Goal: Find specific page/section: Find specific page/section

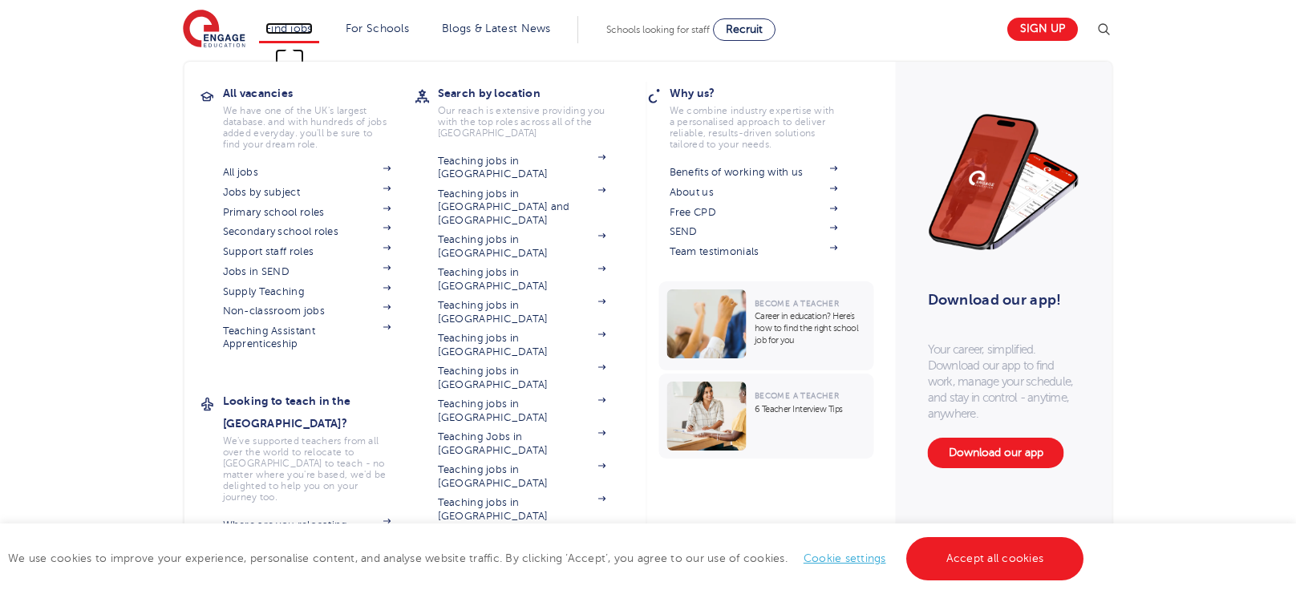
click at [290, 30] on link "Find jobs" at bounding box center [288, 28] width 47 height 12
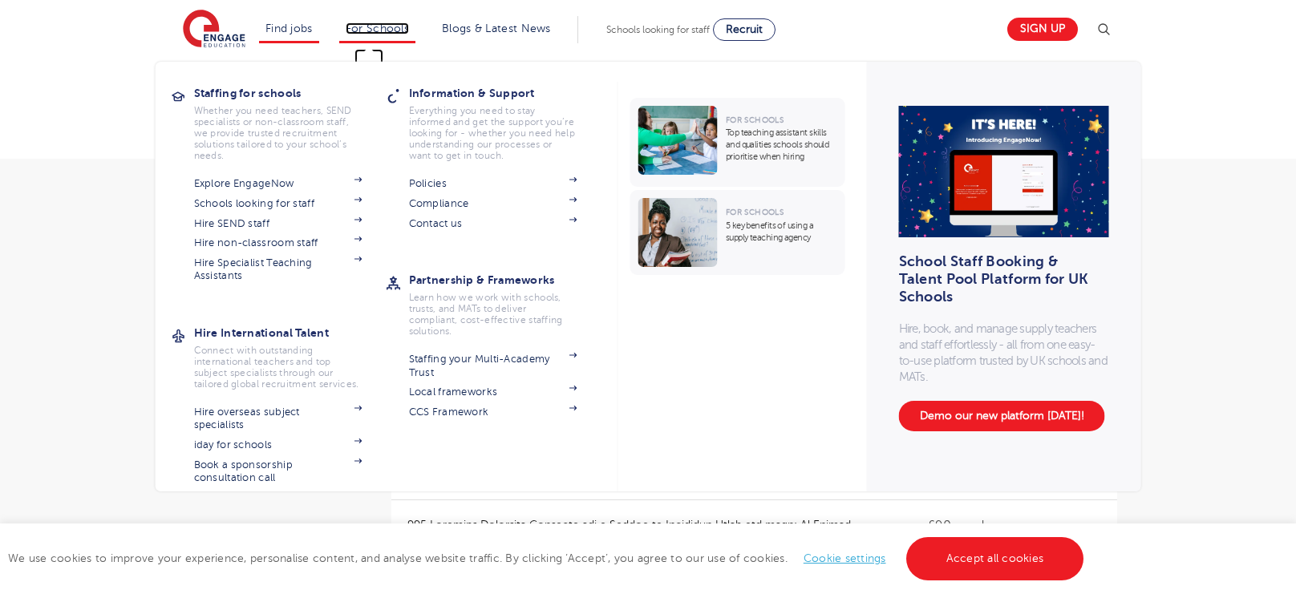
click at [358, 33] on link "For Schools" at bounding box center [377, 28] width 63 height 12
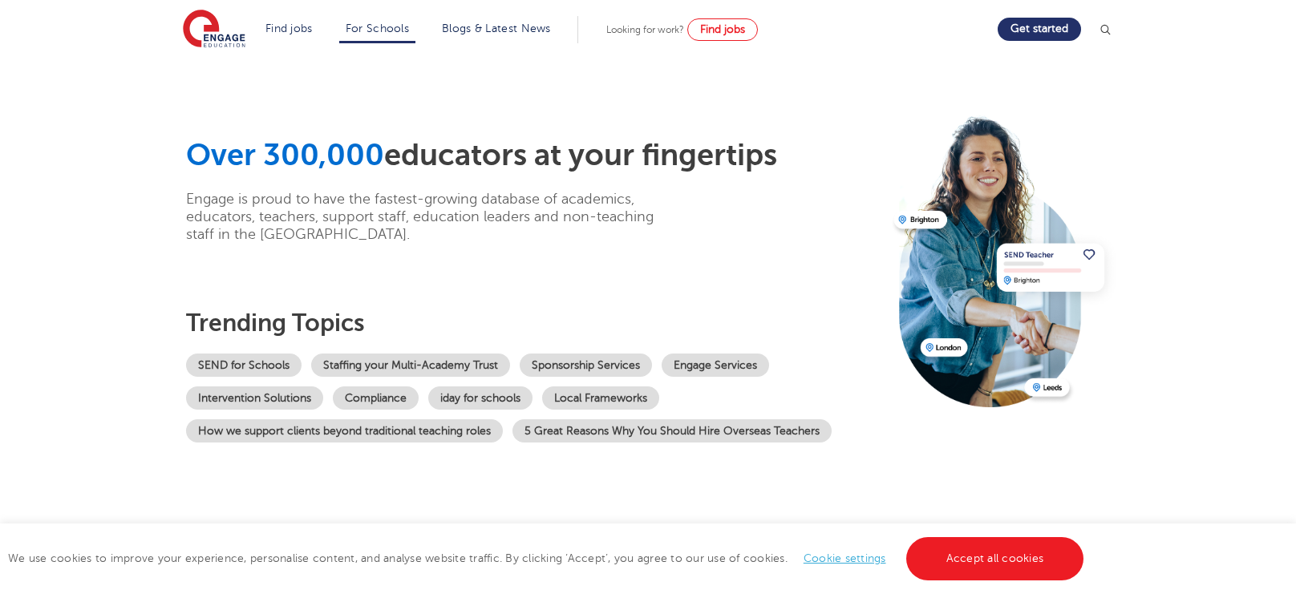
scroll to position [15, 0]
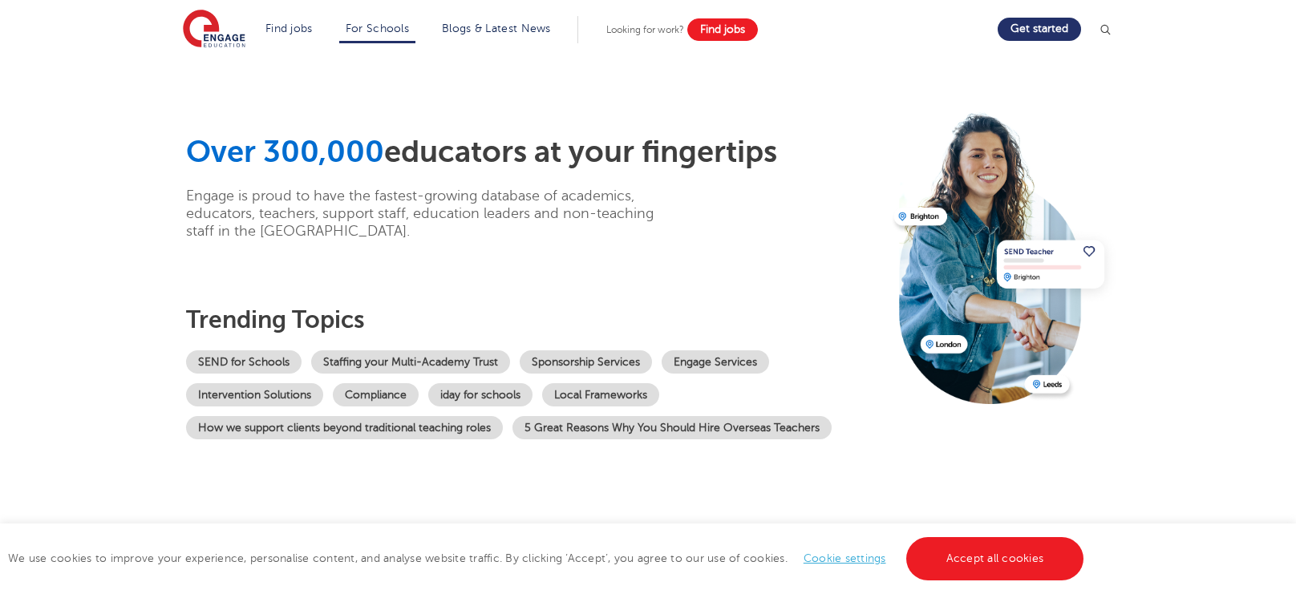
click at [728, 37] on link "Find jobs" at bounding box center [722, 29] width 71 height 22
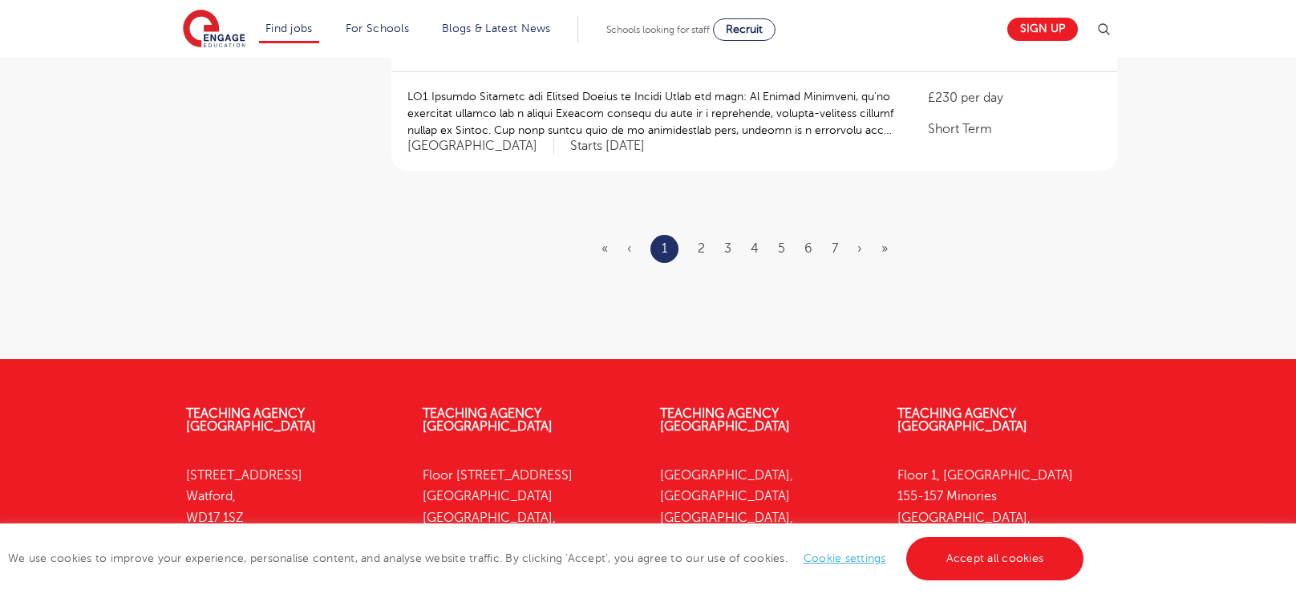
scroll to position [2179, 0]
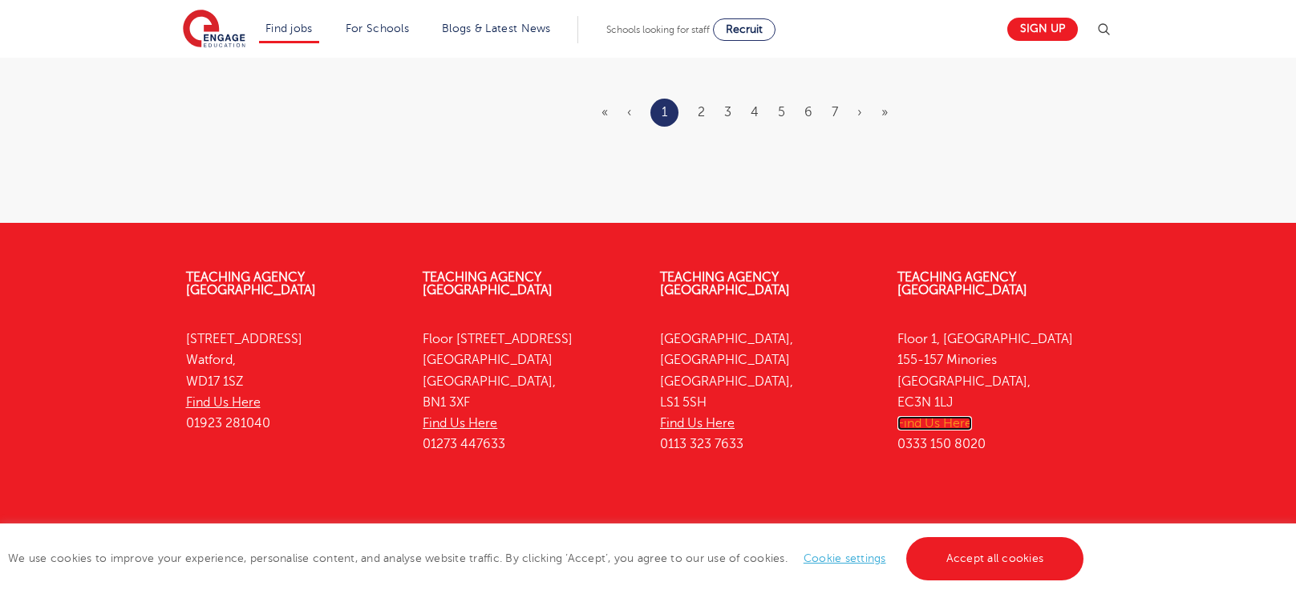
click at [941, 416] on link "Find Us Here" at bounding box center [934, 423] width 75 height 14
click at [1031, 561] on link "Accept all cookies" at bounding box center [995, 558] width 178 height 43
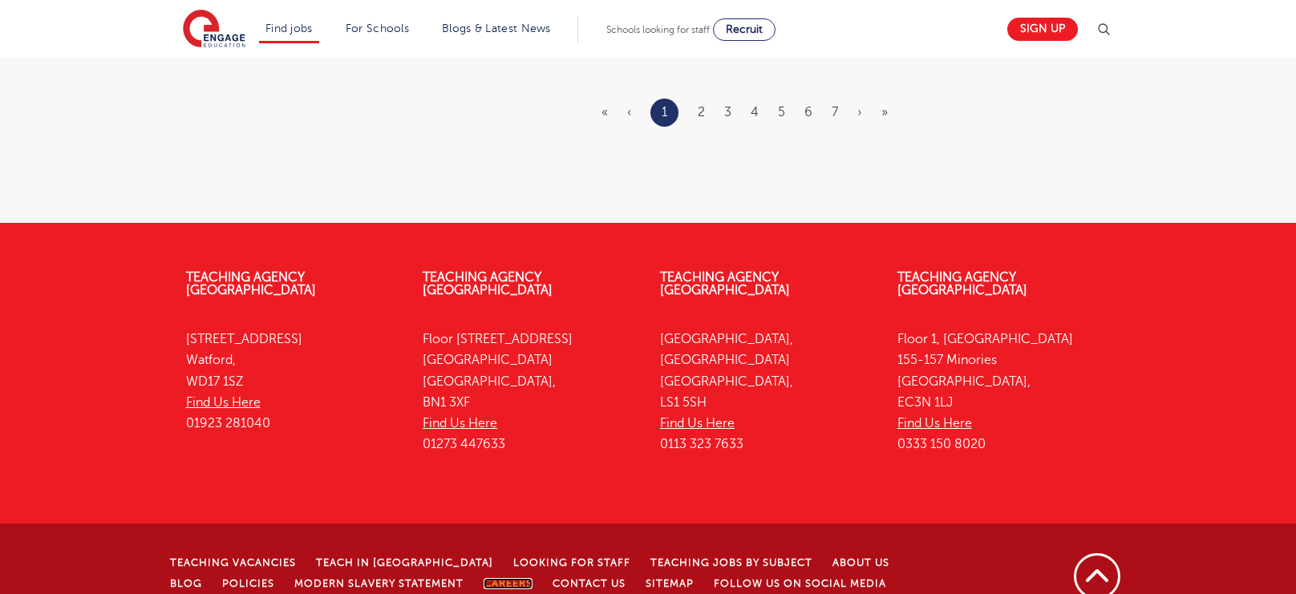
click at [484, 578] on link "Careers" at bounding box center [508, 583] width 49 height 11
